Goal: Information Seeking & Learning: Understand process/instructions

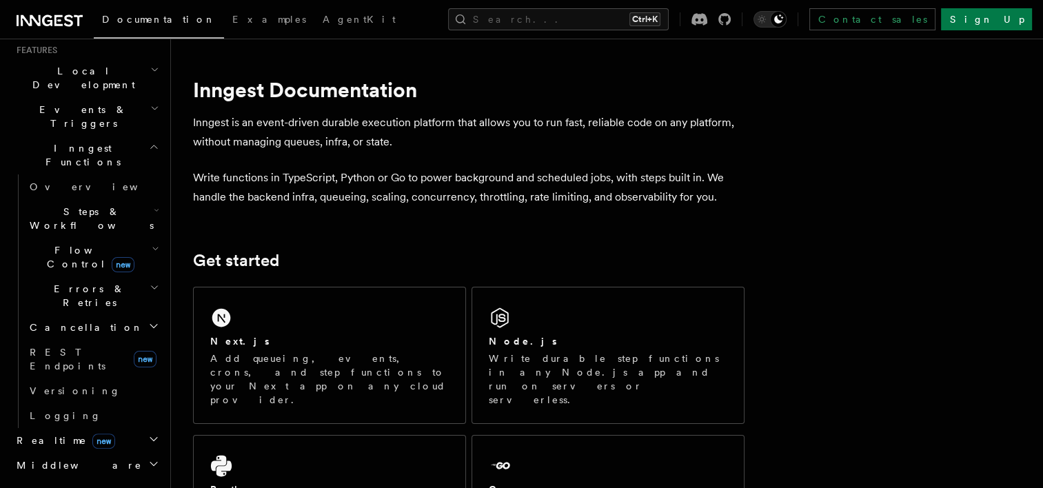
scroll to position [345, 0]
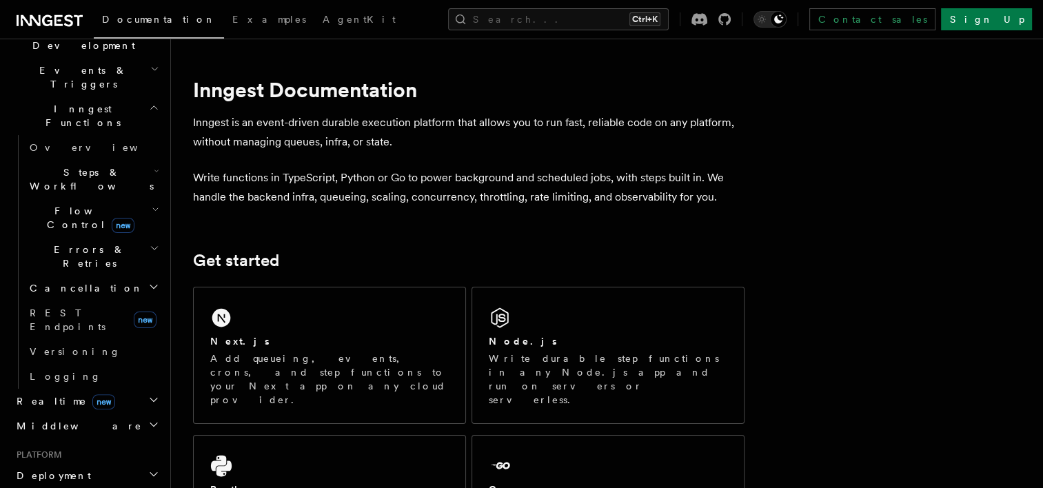
click at [56, 469] on span "Deployment" at bounding box center [51, 476] width 80 height 14
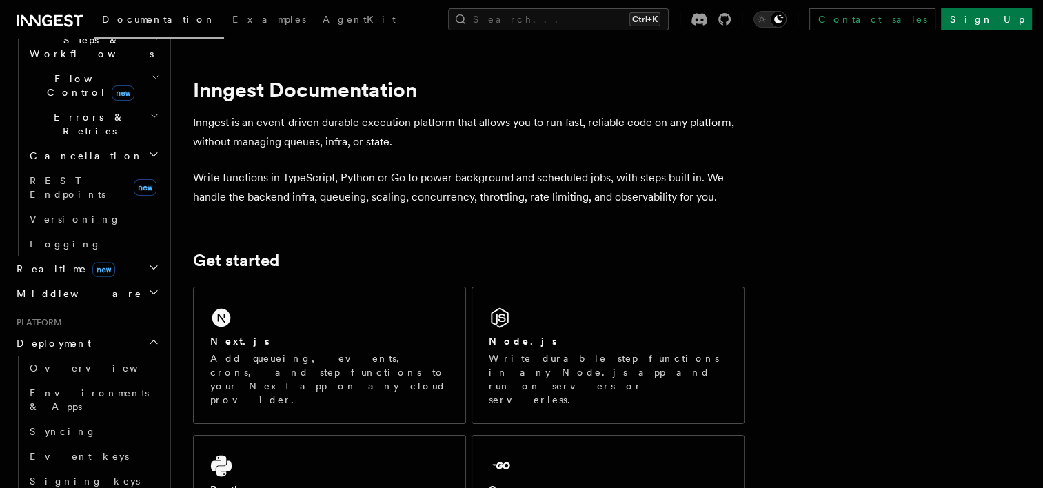
scroll to position [483, 0]
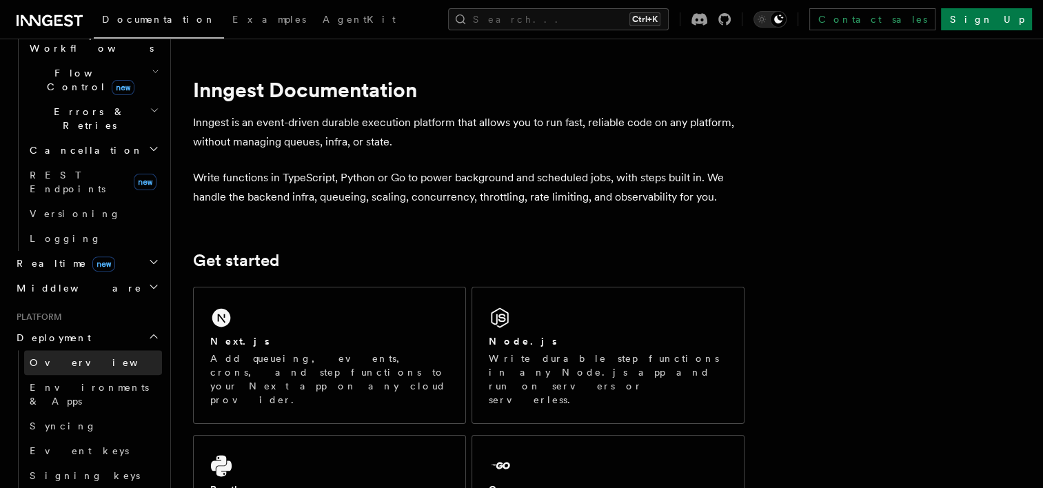
click at [51, 357] on span "Overview" at bounding box center [101, 362] width 142 height 11
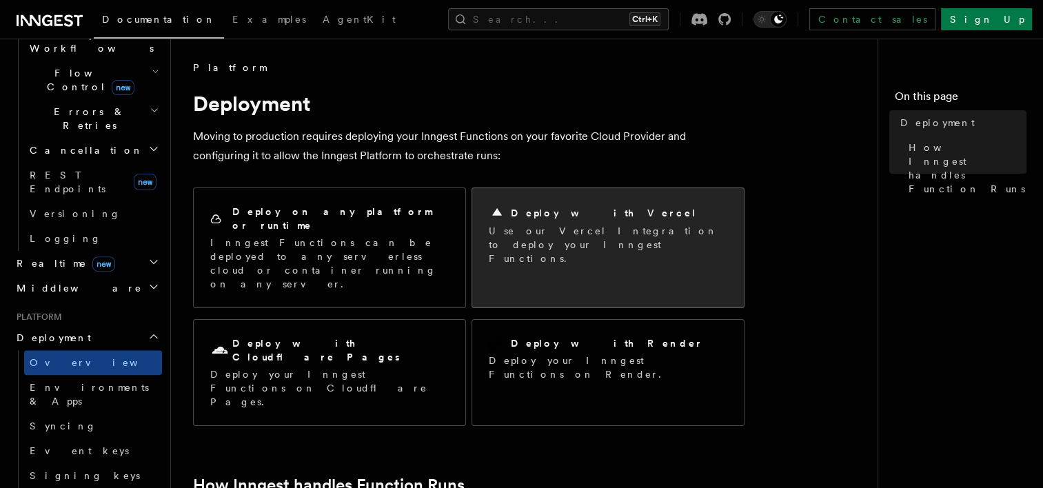
click at [526, 233] on p "Use our Vercel Integration to deploy your Inngest Functions." at bounding box center [608, 244] width 239 height 41
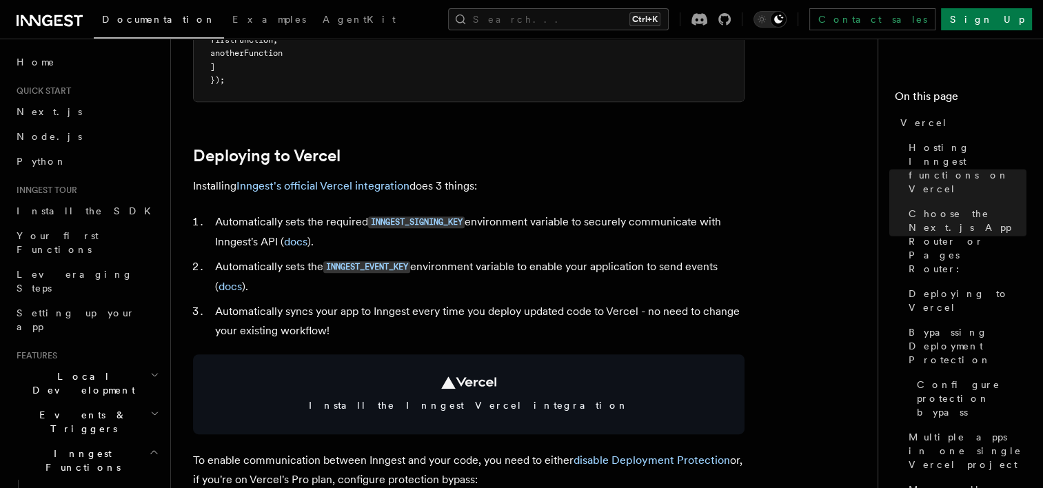
scroll to position [552, 0]
click at [348, 188] on link "Inngest's official Vercel integration" at bounding box center [323, 185] width 173 height 13
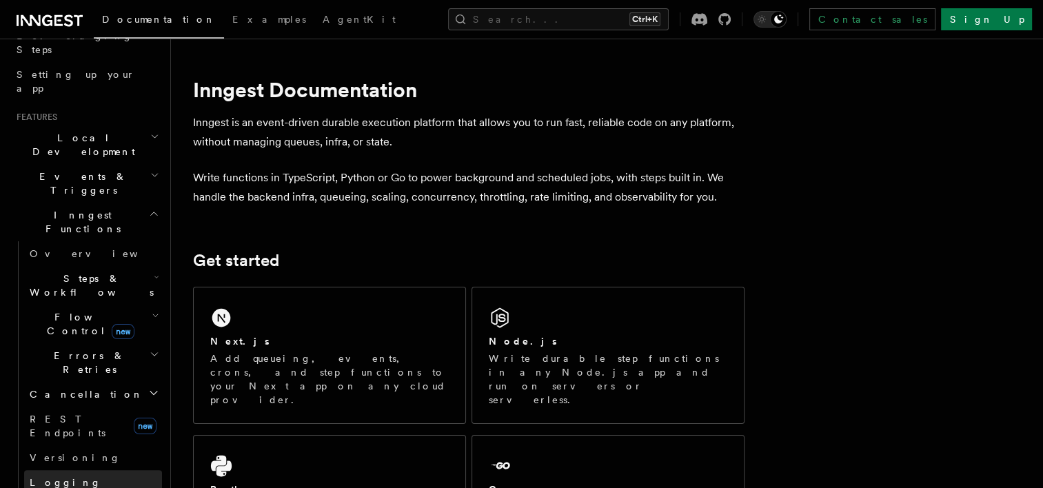
scroll to position [345, 0]
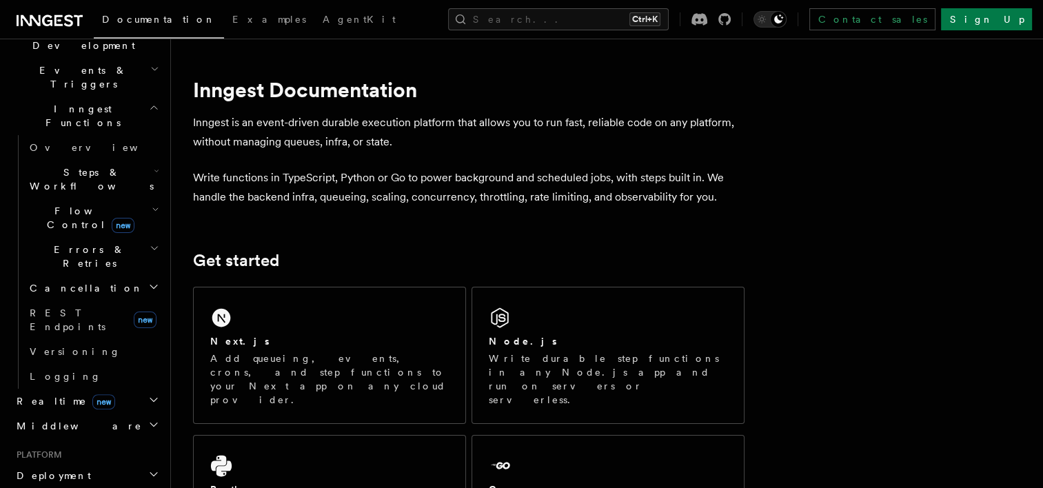
click at [72, 463] on h2 "Deployment" at bounding box center [86, 475] width 151 height 25
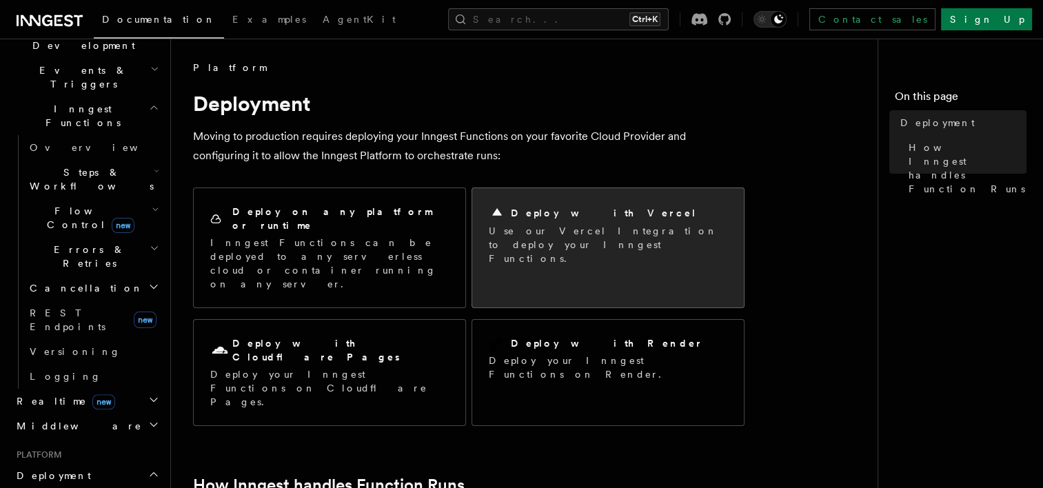
click at [594, 213] on div "Deploy with Vercel" at bounding box center [608, 213] width 239 height 17
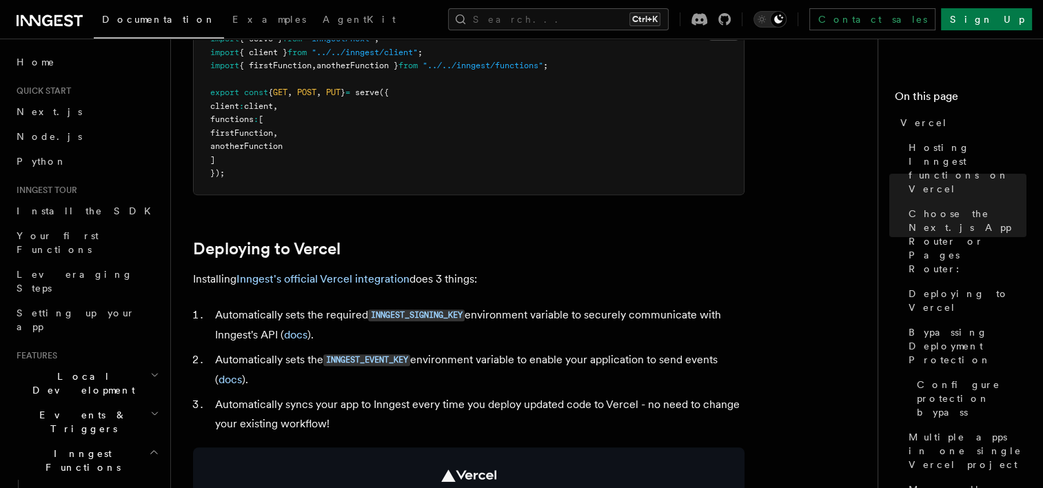
scroll to position [483, 0]
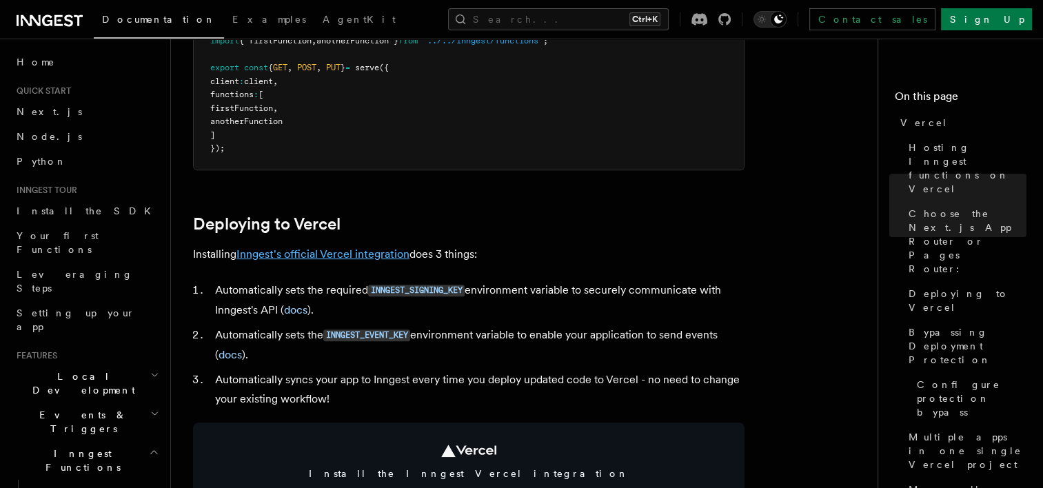
click at [331, 254] on link "Inngest's official Vercel integration" at bounding box center [323, 254] width 173 height 13
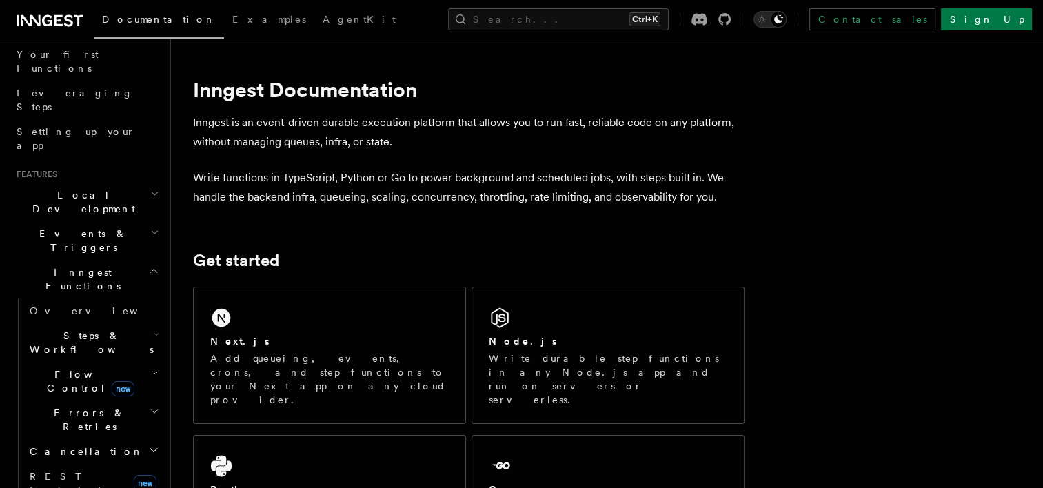
scroll to position [207, 0]
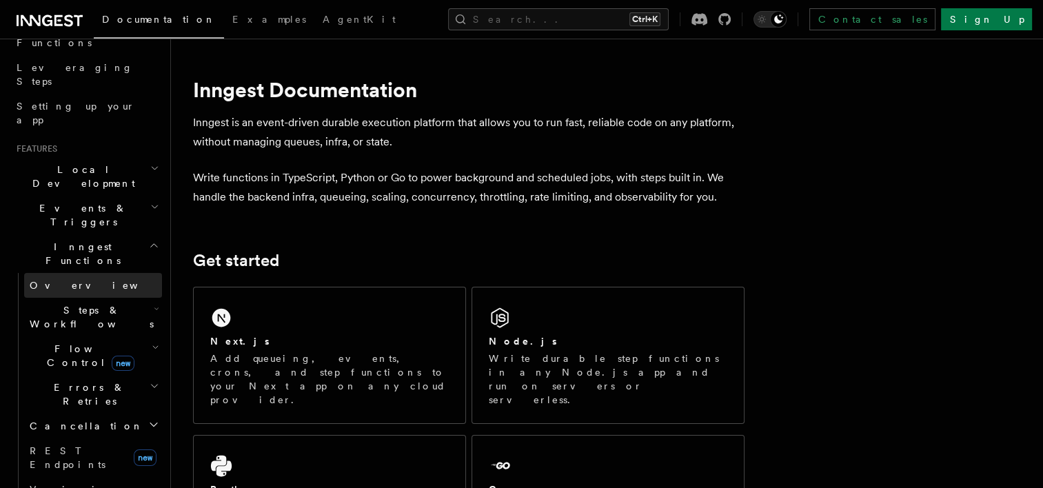
click at [50, 280] on span "Overview" at bounding box center [101, 285] width 142 height 11
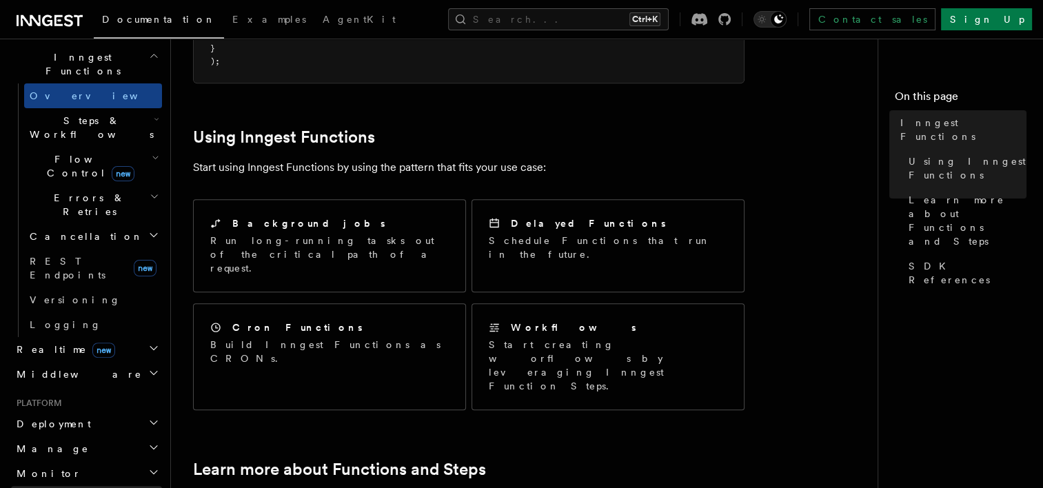
scroll to position [414, 0]
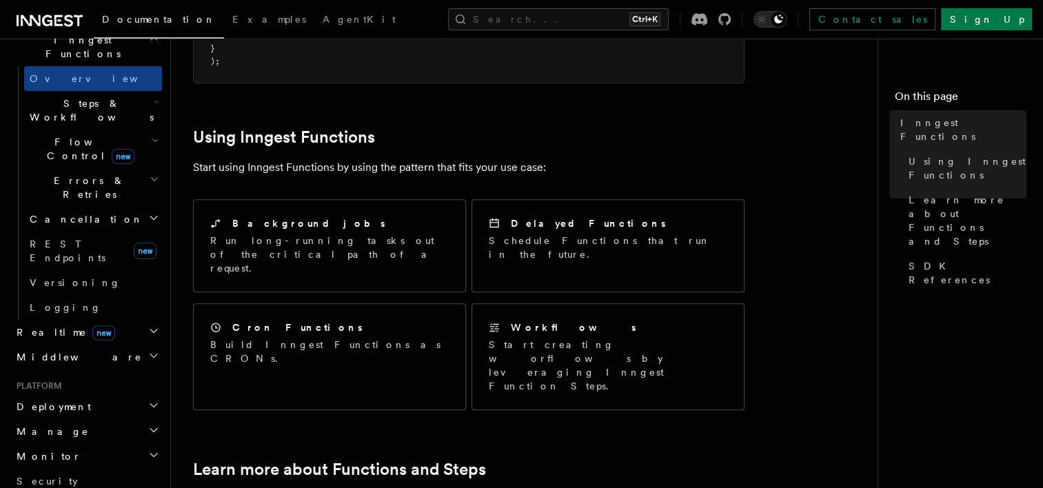
click at [54, 394] on h2 "Deployment" at bounding box center [86, 406] width 151 height 25
click at [55, 425] on span "Overview" at bounding box center [101, 432] width 142 height 14
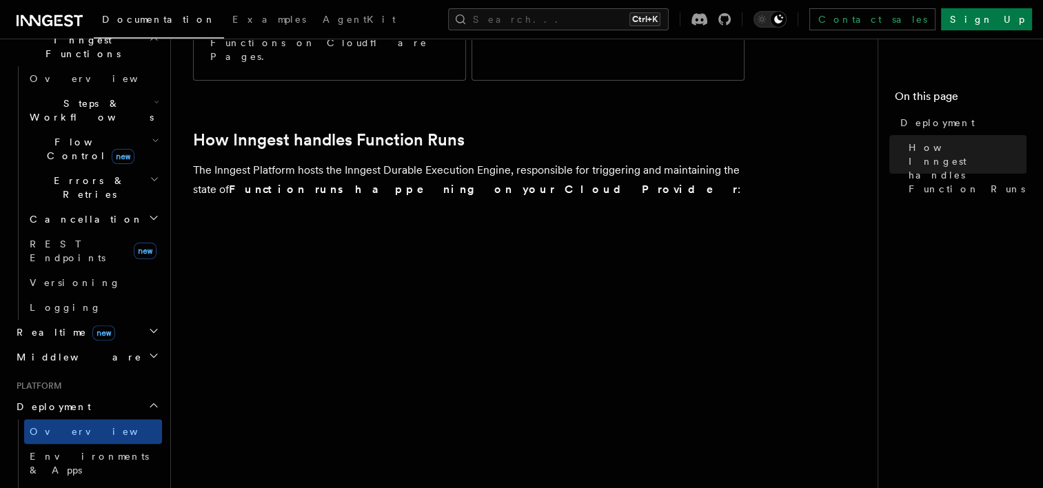
scroll to position [342, 0]
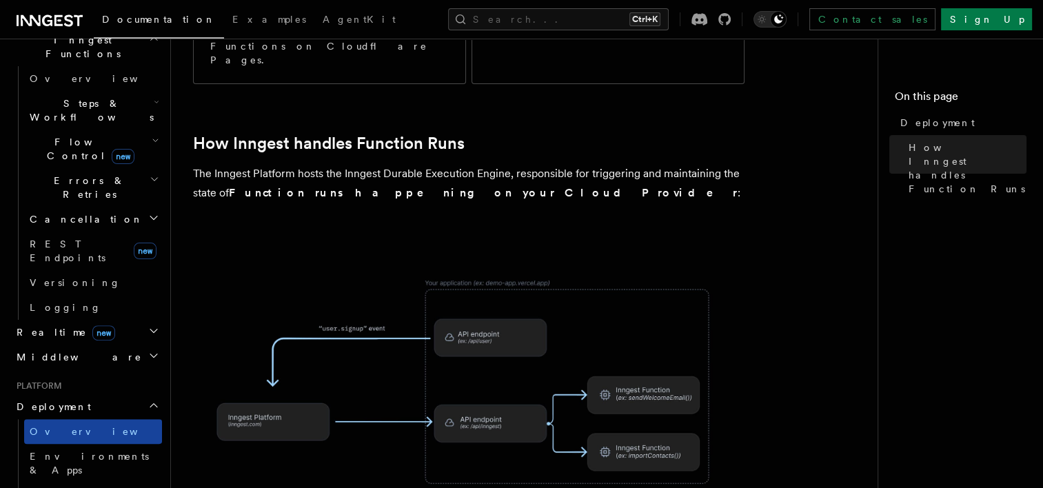
click at [43, 419] on link "Overview" at bounding box center [93, 431] width 138 height 25
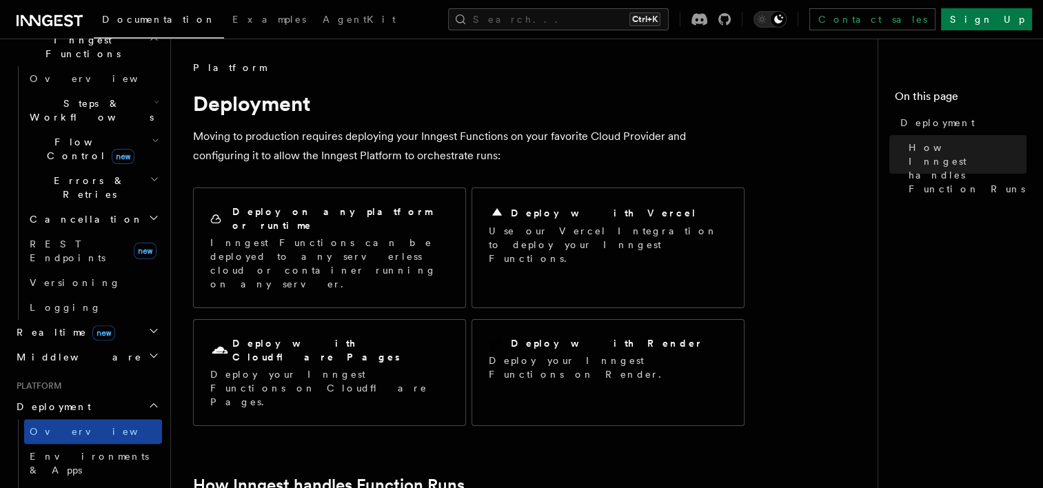
click at [43, 419] on link "Overview" at bounding box center [93, 431] width 138 height 25
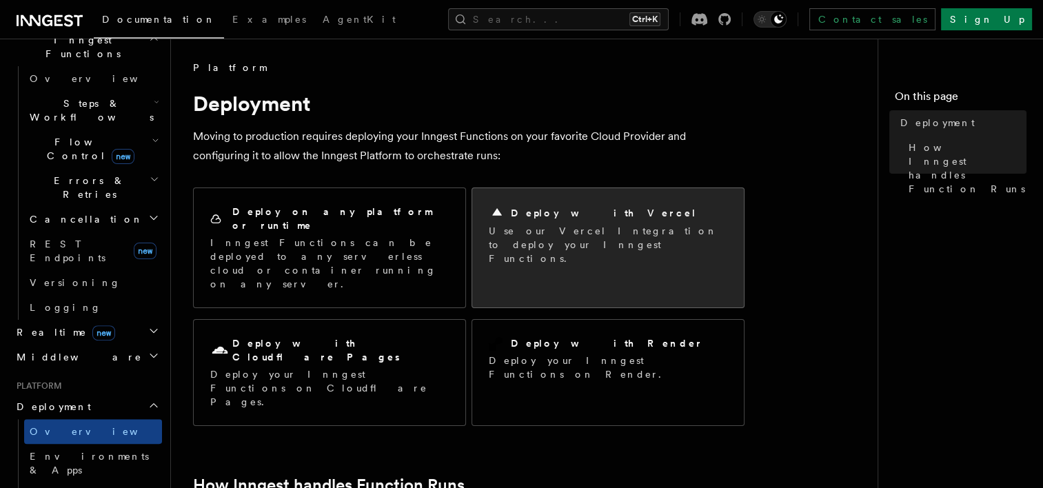
click at [612, 234] on p "Use our Vercel Integration to deploy your Inngest Functions." at bounding box center [608, 244] width 239 height 41
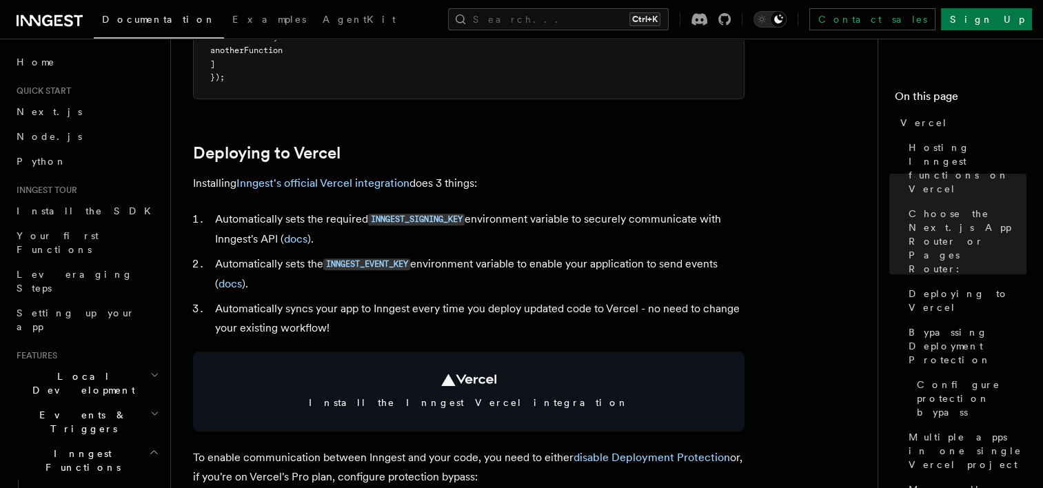
scroll to position [552, 0]
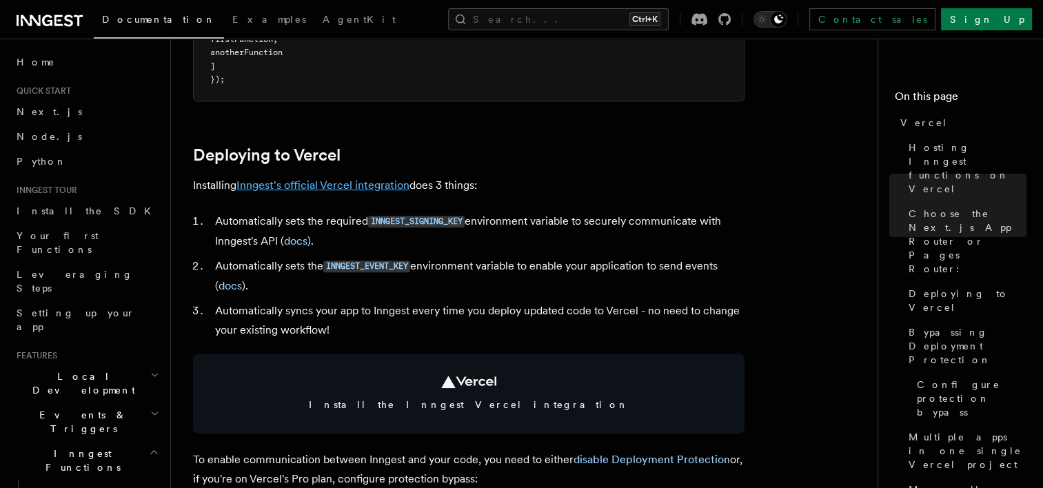
click at [356, 187] on link "Inngest's official Vercel integration" at bounding box center [323, 185] width 173 height 13
